Goal: Complete application form

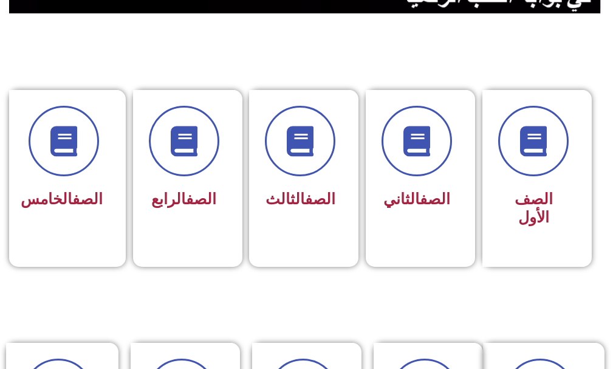
scroll to position [304, 0]
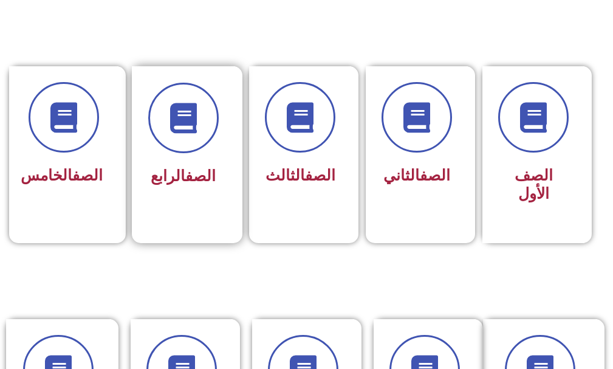
click at [169, 159] on div "الصف الرابع" at bounding box center [183, 137] width 70 height 109
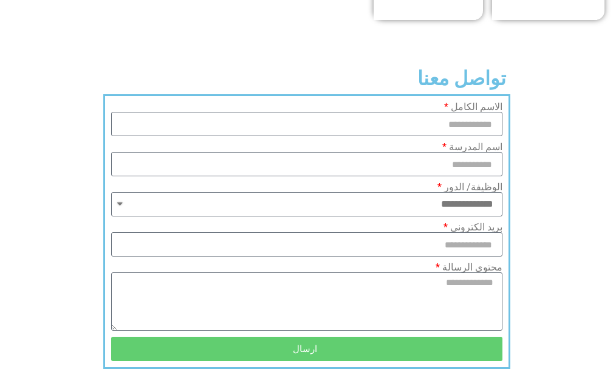
scroll to position [1014, 0]
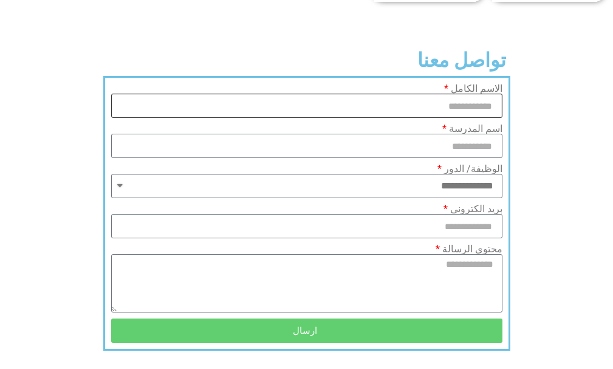
click at [344, 118] on input "الاسم الكامل" at bounding box center [306, 106] width 391 height 24
click at [302, 118] on input "الاسم الكامل" at bounding box center [306, 106] width 391 height 24
type input "**********"
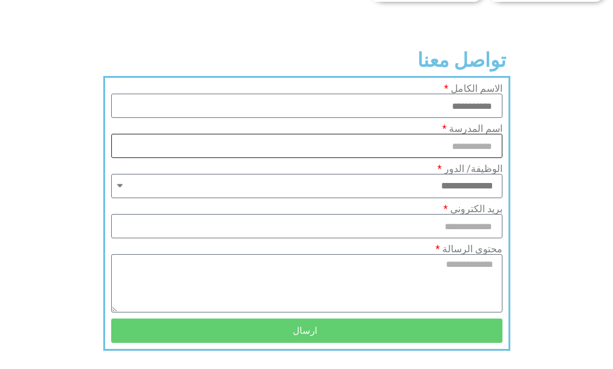
click at [433, 158] on input "اسم المدرسة" at bounding box center [306, 146] width 391 height 24
click at [369, 155] on input "اسم المدرسة" at bounding box center [306, 146] width 391 height 24
click at [369, 157] on input "اسم المدرسة" at bounding box center [306, 146] width 391 height 24
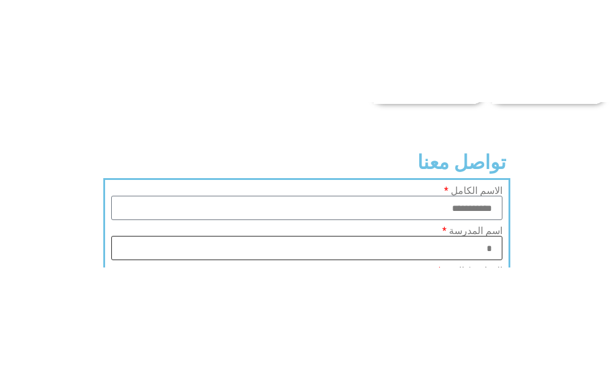
scroll to position [1018, 0]
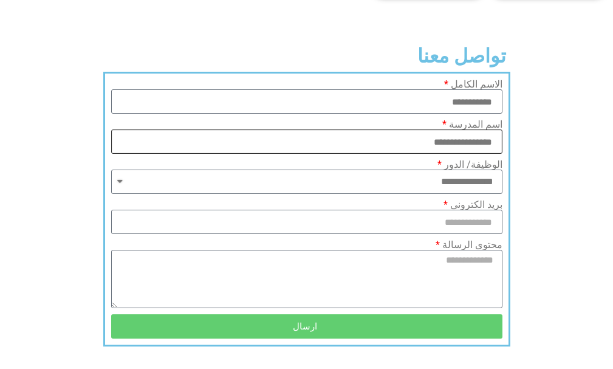
type input "**********"
click at [121, 194] on select "**********" at bounding box center [306, 181] width 391 height 24
select select "*******"
click at [111, 188] on select "**********" at bounding box center [306, 181] width 391 height 24
click at [152, 234] on input "بريد الكتروني" at bounding box center [306, 222] width 391 height 24
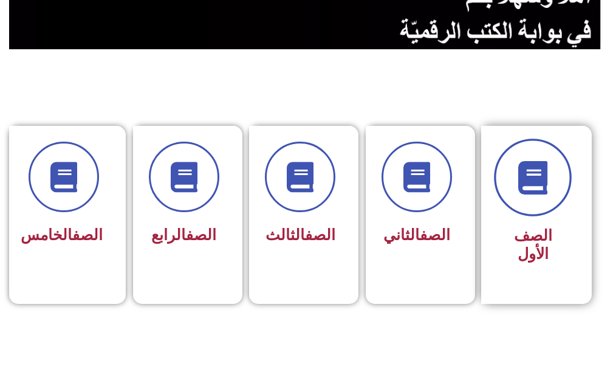
scroll to position [168, 0]
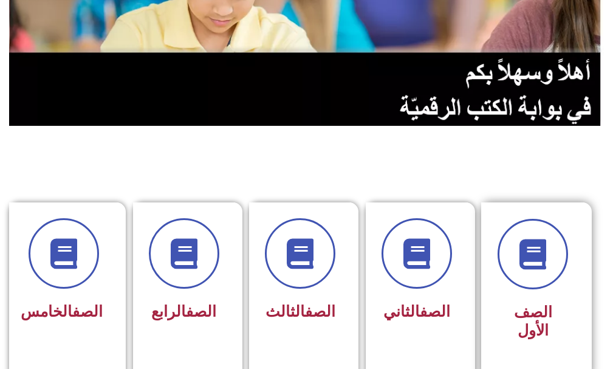
click at [576, 284] on div "الصف الأول" at bounding box center [532, 291] width 103 height 178
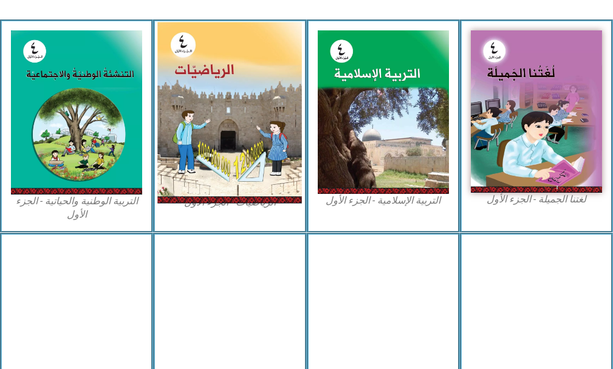
scroll to position [425, 0]
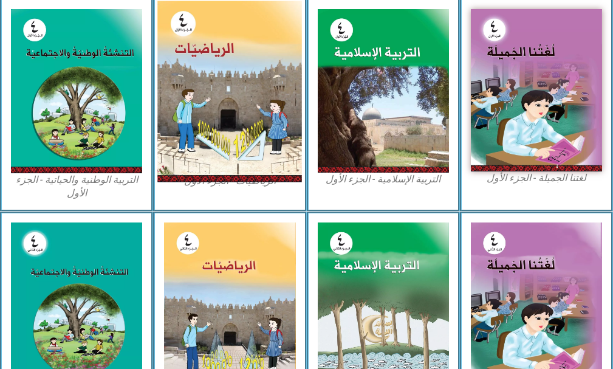
click at [223, 75] on img at bounding box center [229, 91] width 145 height 181
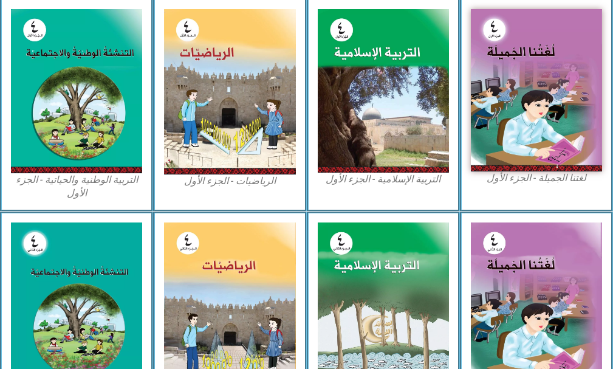
click at [225, 182] on figcaption "الرياضيات - الجزء الأول​" at bounding box center [229, 180] width 131 height 13
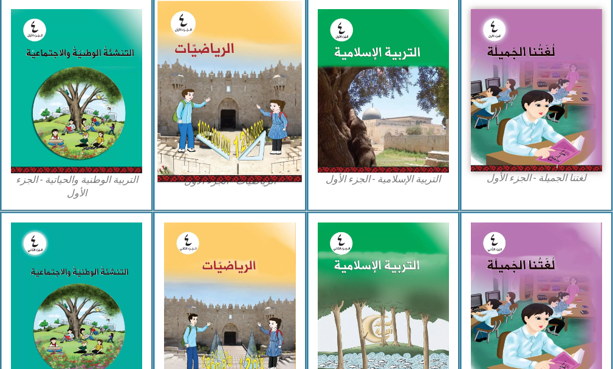
click at [183, 96] on img at bounding box center [229, 91] width 145 height 181
click at [185, 95] on img at bounding box center [229, 91] width 145 height 181
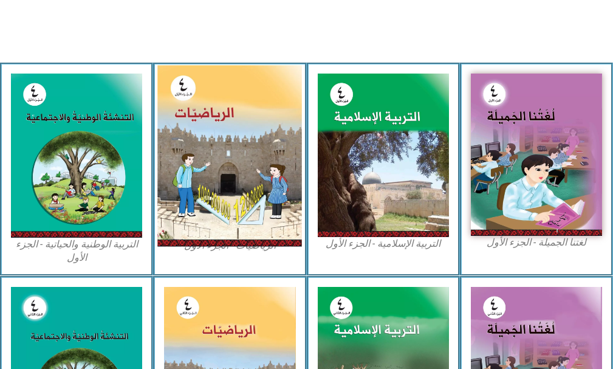
scroll to position [491, 0]
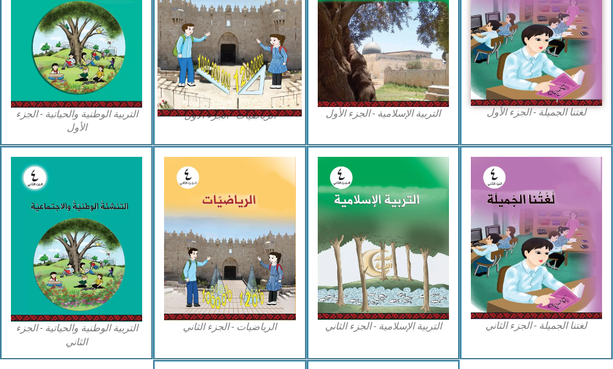
click at [218, 42] on img at bounding box center [229, 26] width 145 height 181
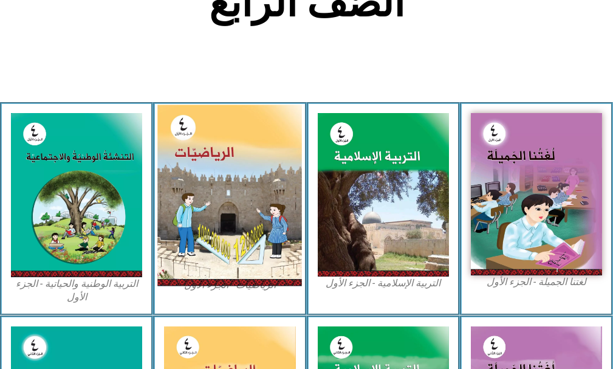
scroll to position [309, 0]
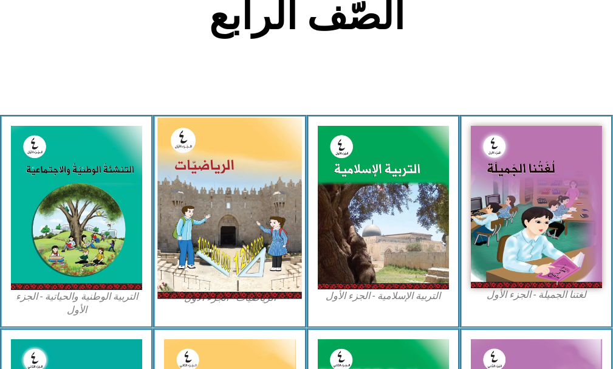
click at [220, 162] on img at bounding box center [229, 208] width 145 height 181
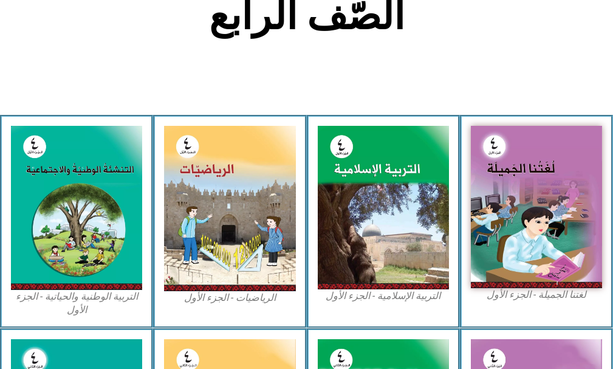
click at [230, 296] on figcaption "الرياضيات - الجزء الأول​" at bounding box center [229, 297] width 131 height 13
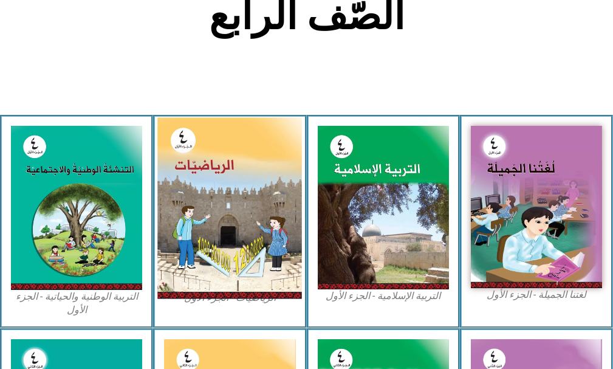
click at [213, 244] on img at bounding box center [229, 208] width 145 height 181
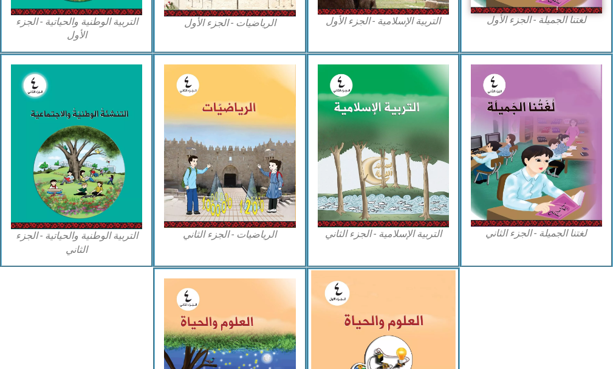
scroll to position [551, 0]
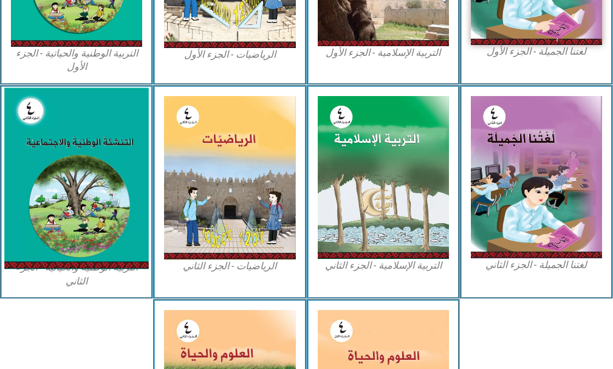
click at [86, 229] on img at bounding box center [76, 177] width 145 height 181
click at [87, 229] on img at bounding box center [76, 177] width 145 height 181
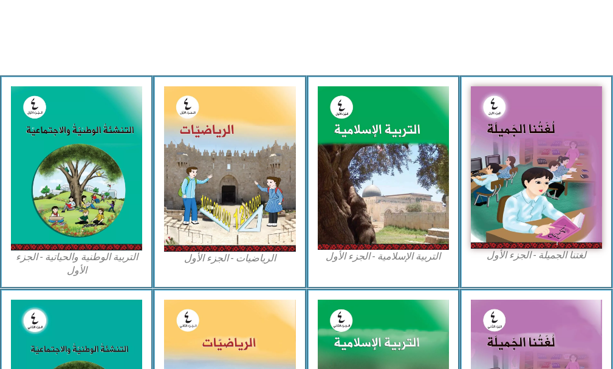
scroll to position [309, 0]
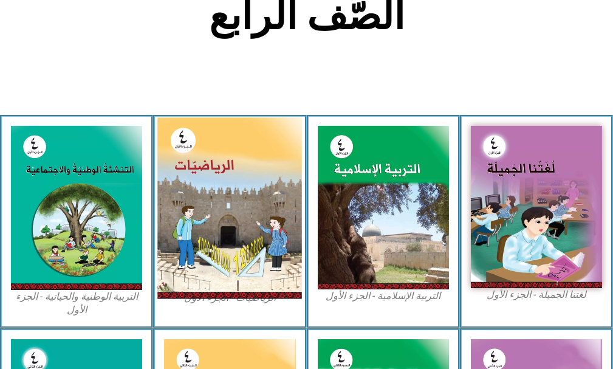
click at [254, 199] on img at bounding box center [229, 208] width 145 height 181
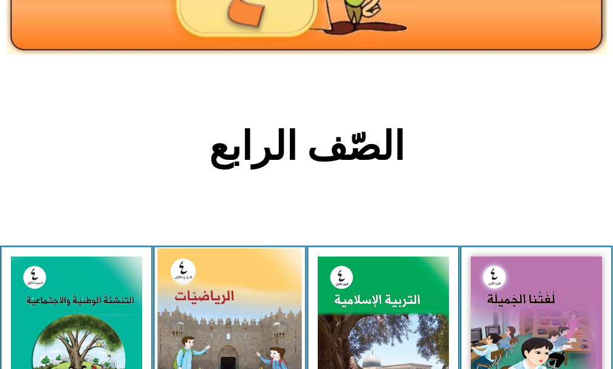
scroll to position [0, 0]
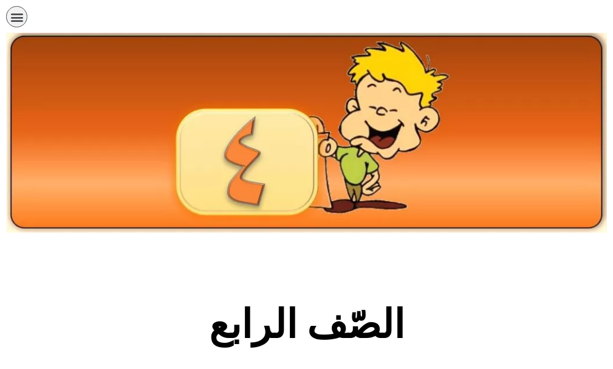
click at [18, 9] on div "תפריט" at bounding box center [16, 16] width 21 height 21
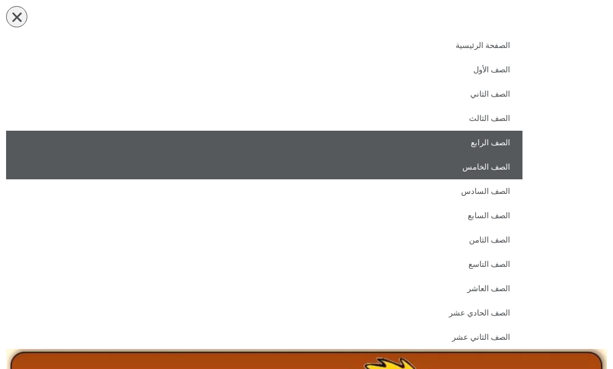
click at [489, 171] on link "الصف الخامس" at bounding box center [264, 167] width 516 height 24
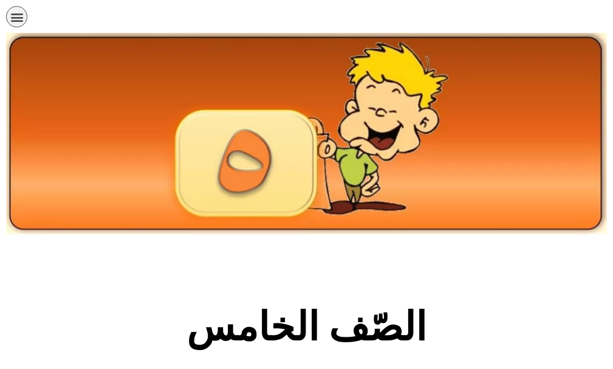
click at [13, 17] on icon "כפתור פתיחת תפריט" at bounding box center [16, 16] width 13 height 13
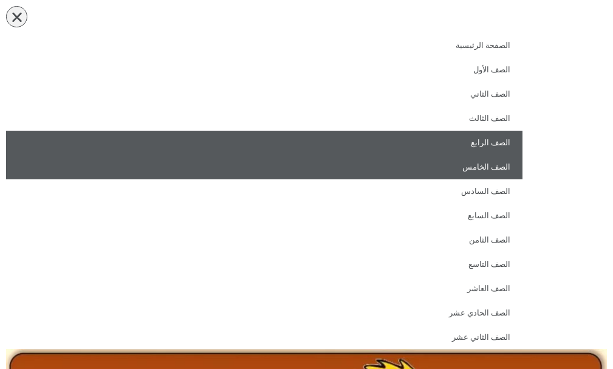
click at [487, 145] on link "الصف الرابع" at bounding box center [264, 143] width 516 height 24
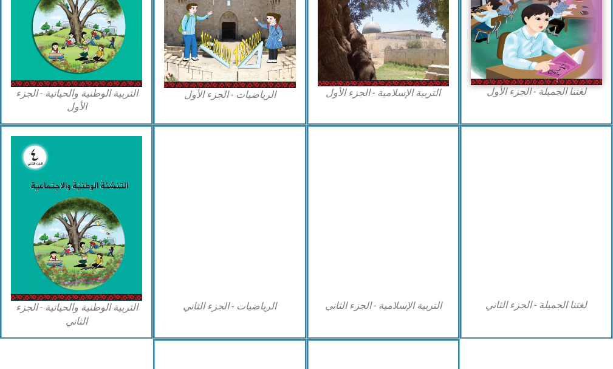
scroll to position [547, 0]
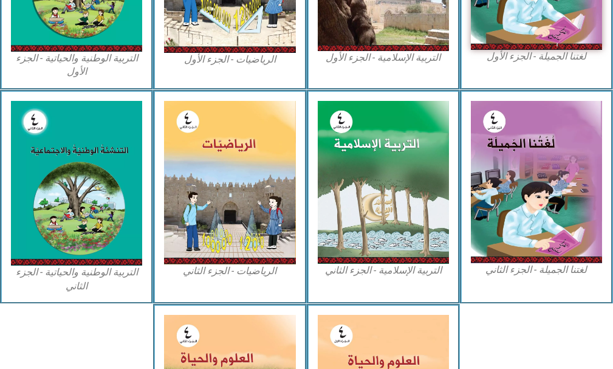
click at [223, 54] on figcaption "الرياضيات - الجزء الأول​" at bounding box center [229, 59] width 131 height 13
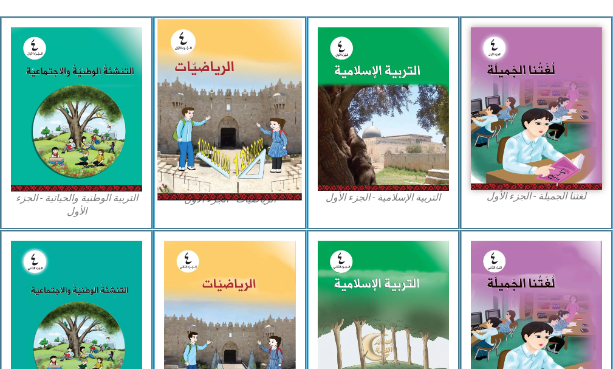
scroll to position [364, 0]
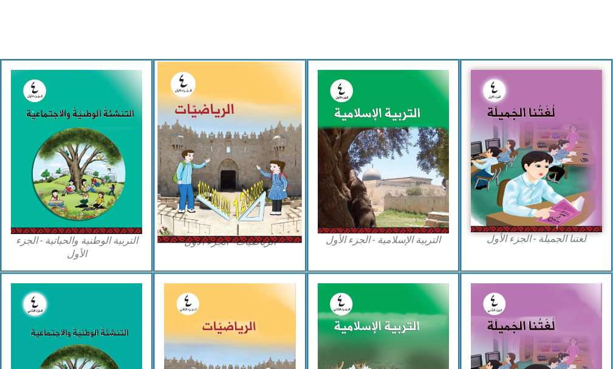
click at [241, 120] on img at bounding box center [229, 152] width 145 height 181
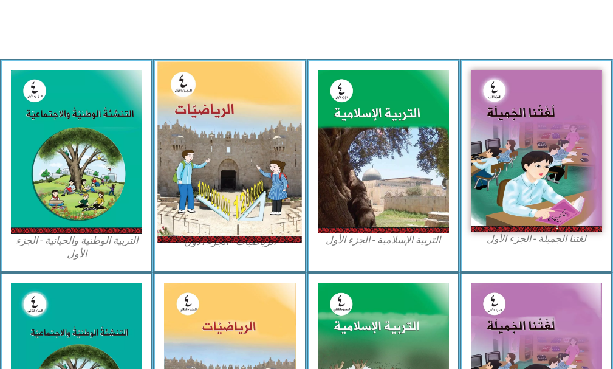
click at [241, 120] on img at bounding box center [229, 152] width 145 height 181
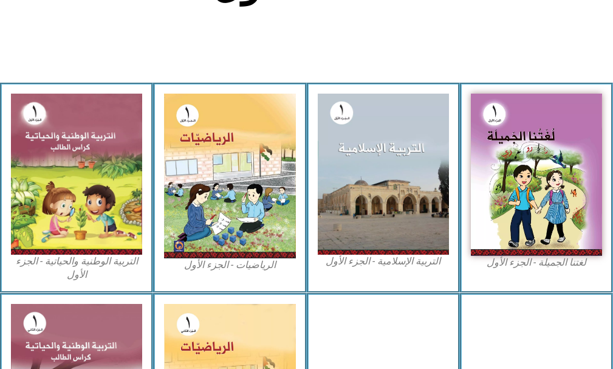
scroll to position [364, 0]
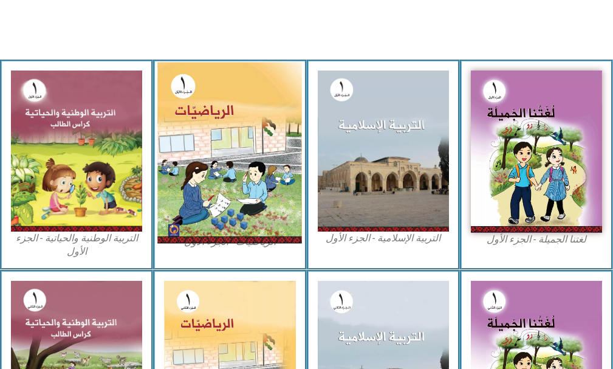
click at [175, 160] on img at bounding box center [229, 153] width 145 height 181
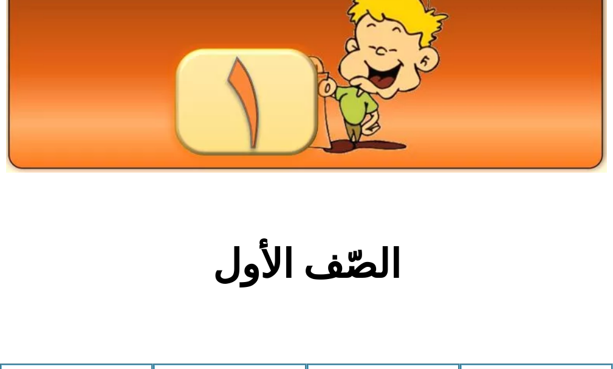
scroll to position [0, 0]
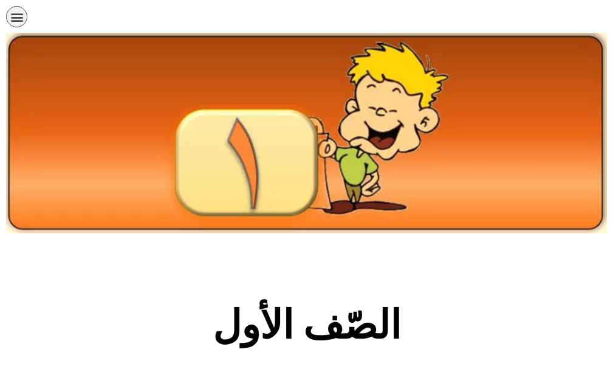
click at [16, 16] on icon "כפתור פתיחת תפריט" at bounding box center [16, 16] width 13 height 13
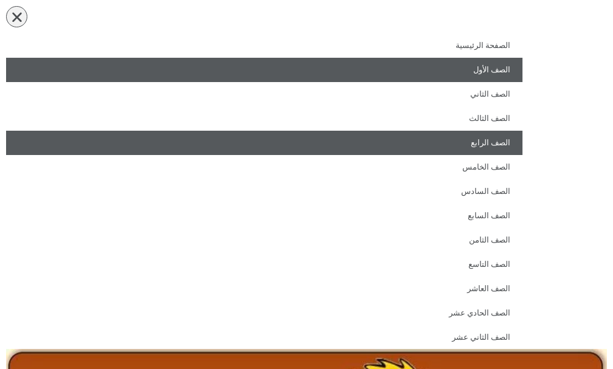
click at [506, 141] on link "الصف الرابع" at bounding box center [264, 143] width 516 height 24
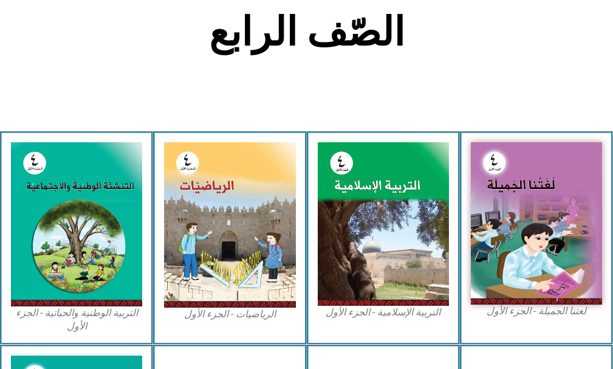
scroll to position [304, 0]
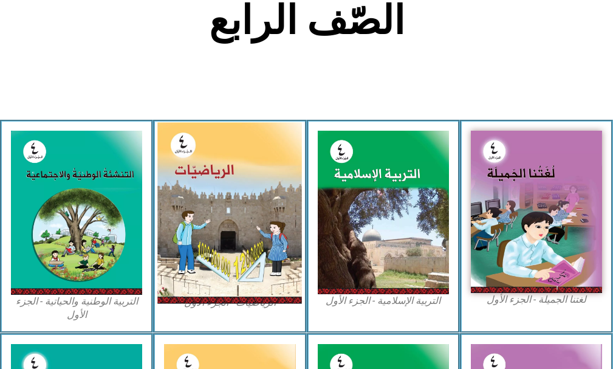
click at [205, 220] on img at bounding box center [229, 213] width 145 height 181
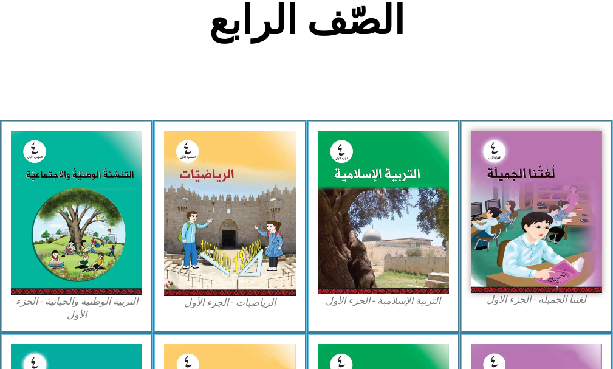
click at [245, 300] on figcaption "الرياضيات - الجزء الأول​" at bounding box center [229, 302] width 131 height 13
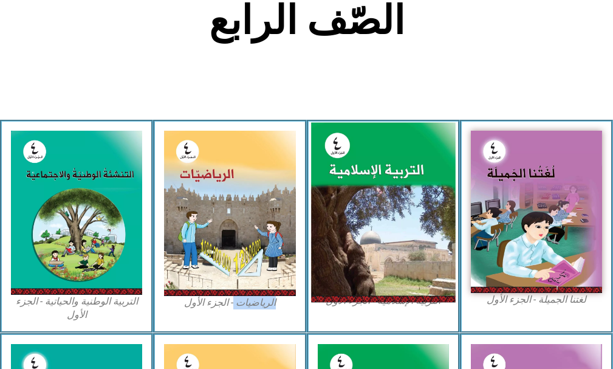
click at [375, 233] on img at bounding box center [383, 213] width 145 height 180
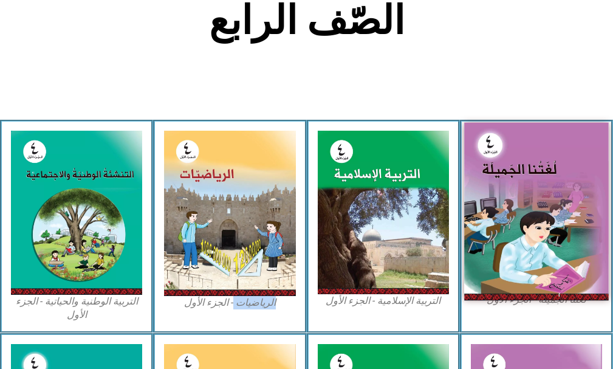
click at [556, 150] on img at bounding box center [536, 212] width 145 height 178
click at [556, 151] on img at bounding box center [536, 212] width 145 height 178
